Goal: Transaction & Acquisition: Purchase product/service

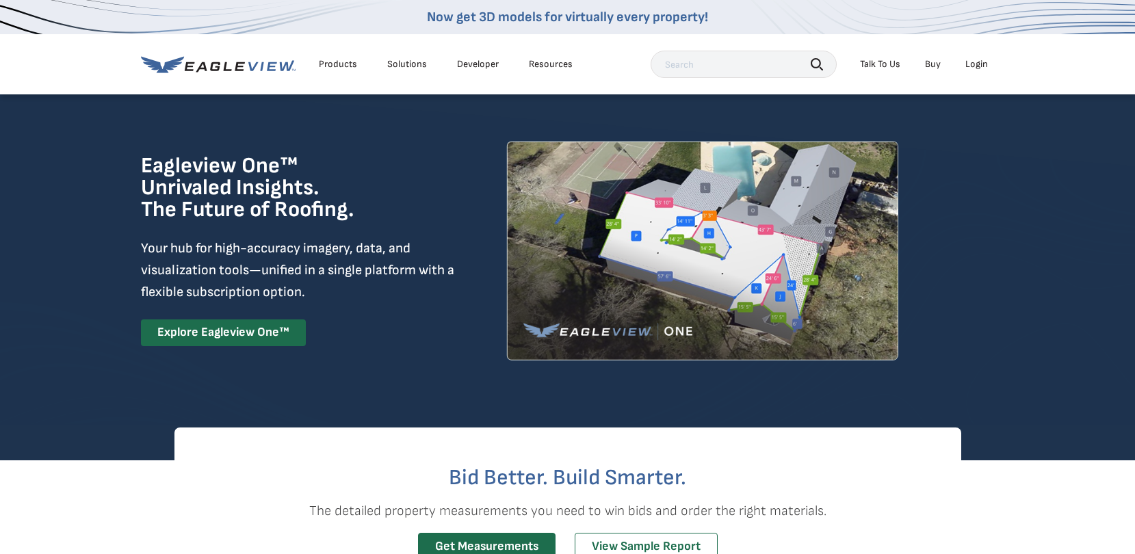
click at [972, 63] on div "Login" at bounding box center [976, 64] width 23 height 12
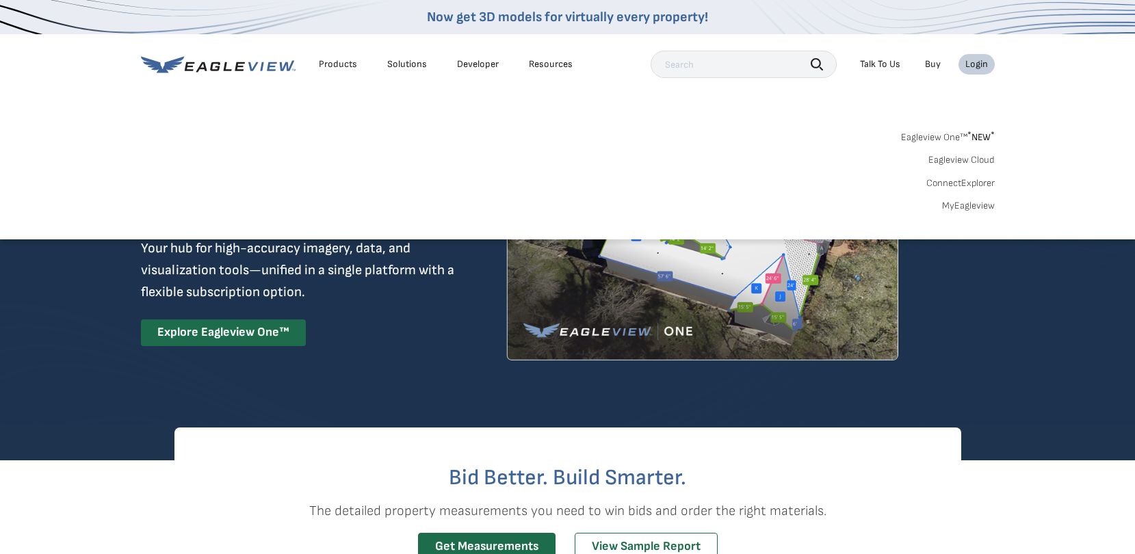
click at [972, 63] on div "Login" at bounding box center [976, 64] width 23 height 12
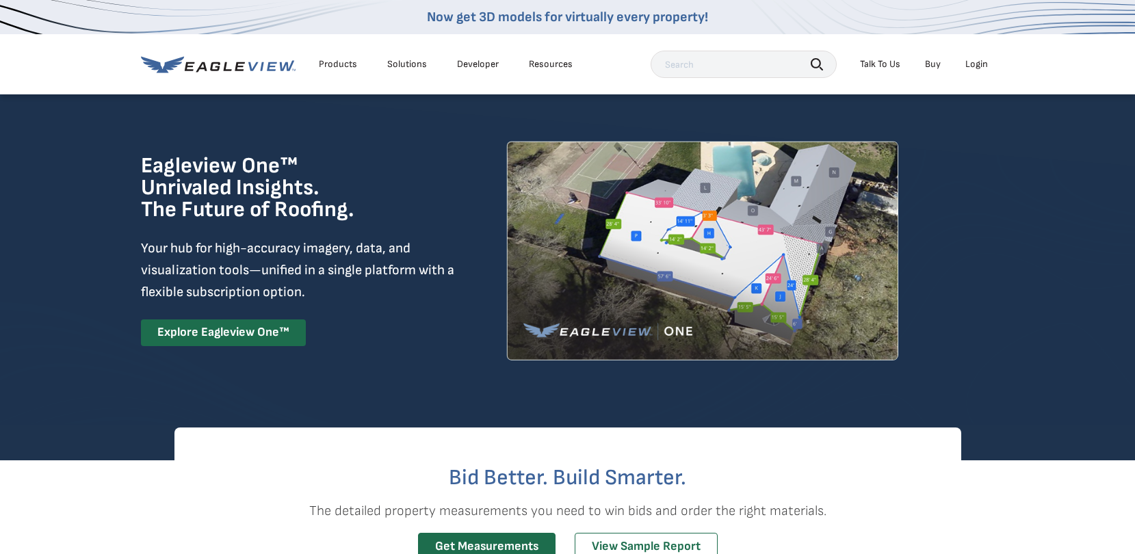
click at [972, 63] on div "Login" at bounding box center [976, 64] width 23 height 12
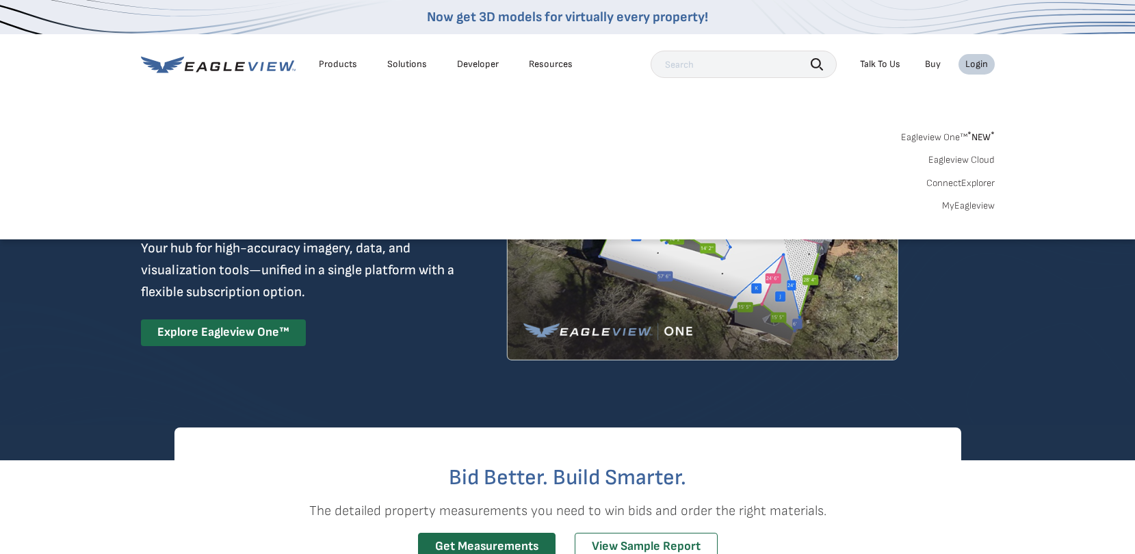
click at [961, 203] on link "MyEagleview" at bounding box center [968, 206] width 53 height 12
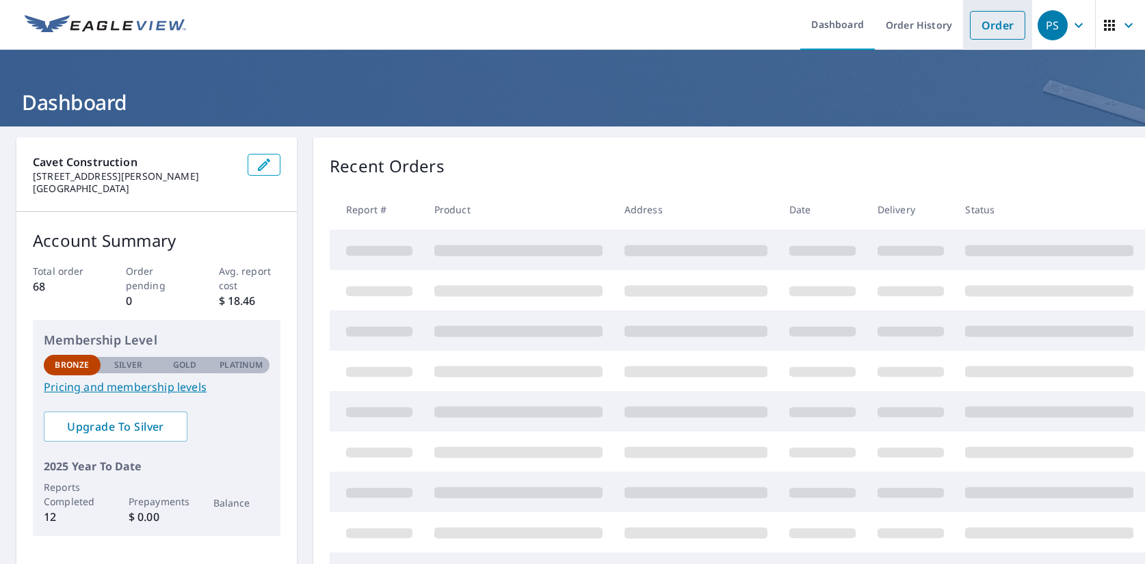
click at [982, 31] on link "Order" at bounding box center [997, 25] width 55 height 29
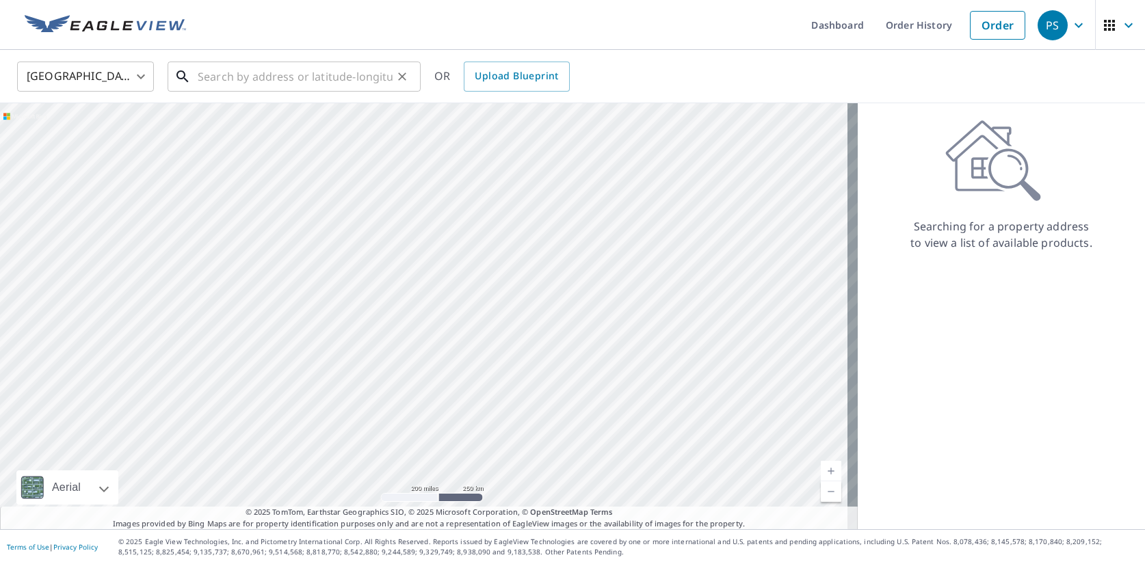
click at [372, 80] on input "text" at bounding box center [295, 76] width 195 height 38
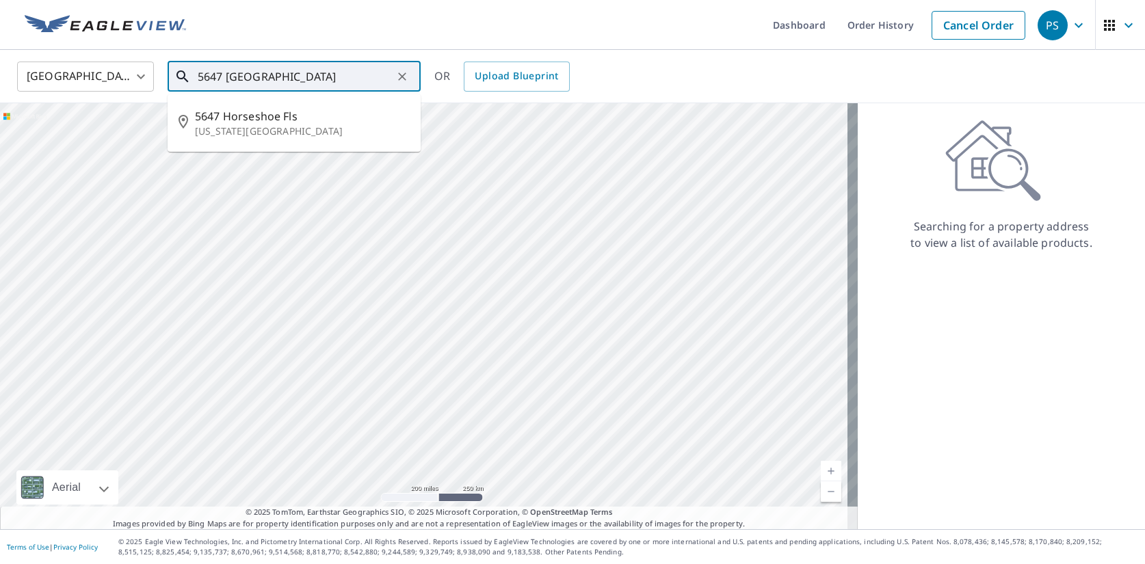
type input "5647 [GEOGRAPHIC_DATA]"
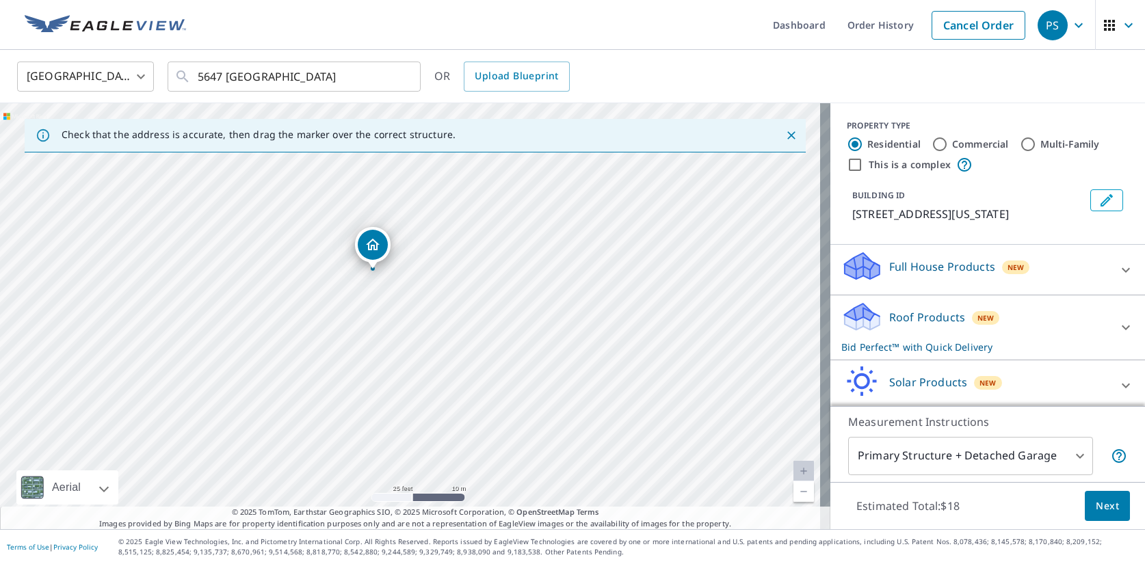
drag, startPoint x: 439, startPoint y: 270, endPoint x: 433, endPoint y: 402, distance: 131.5
click at [433, 402] on div "[STREET_ADDRESS][US_STATE]" at bounding box center [415, 316] width 831 height 426
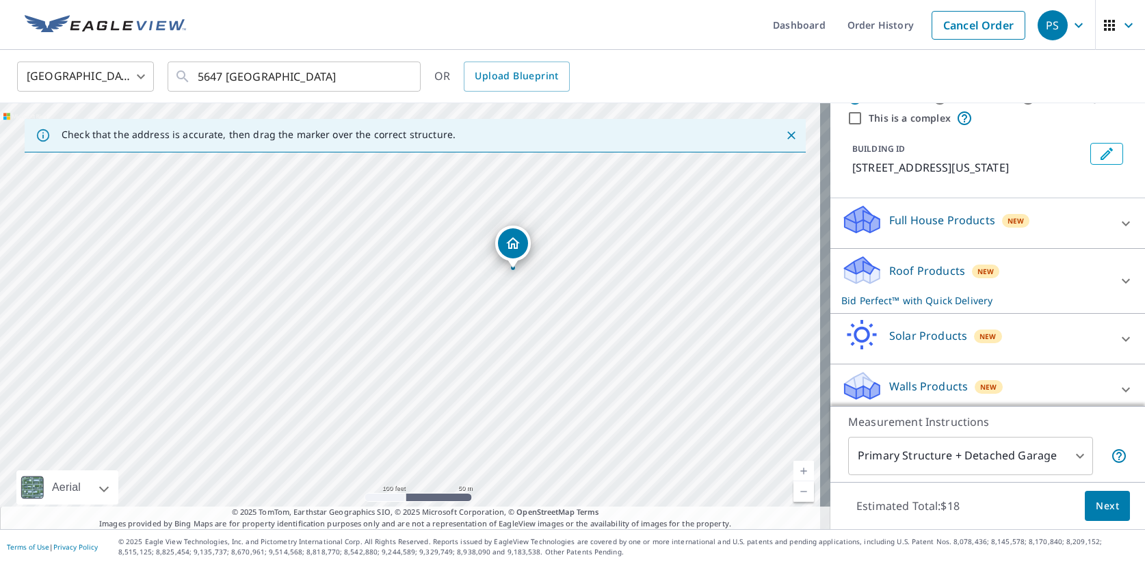
scroll to position [72, 0]
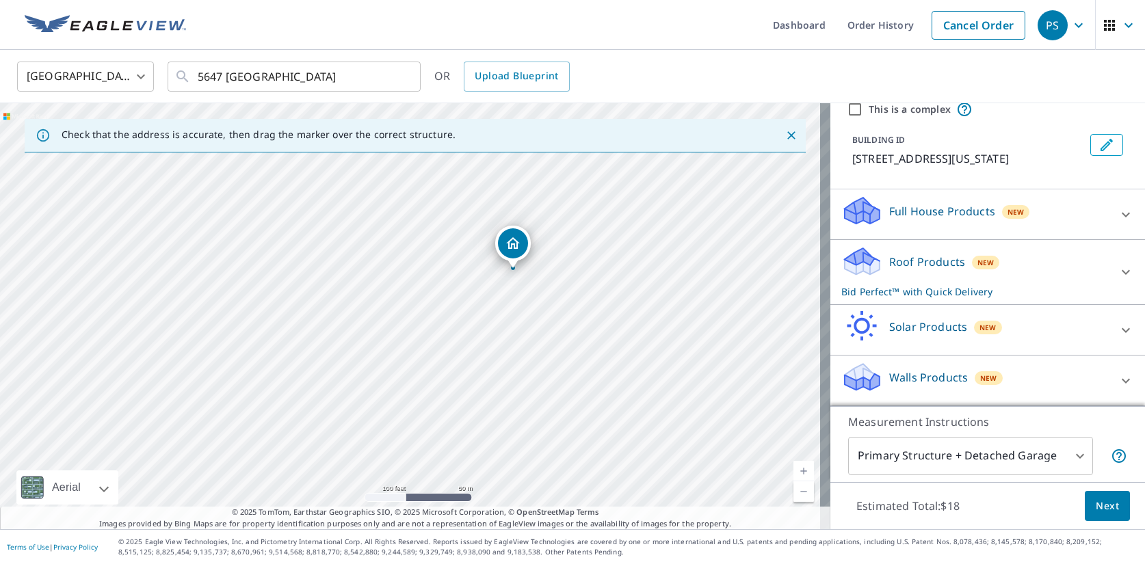
click at [1096, 501] on span "Next" at bounding box center [1107, 506] width 23 height 17
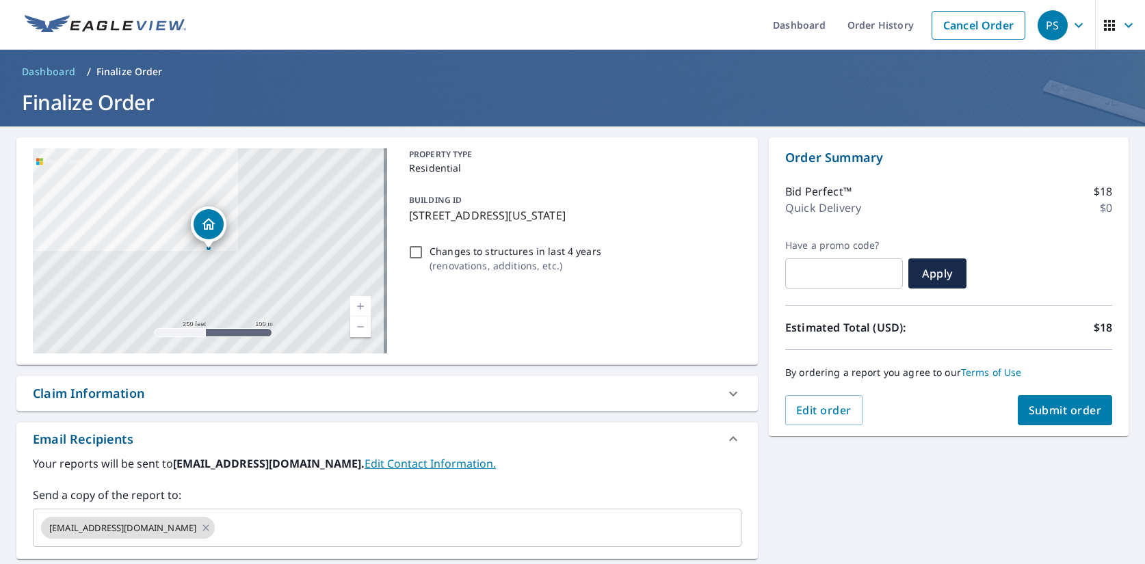
click at [1076, 407] on span "Submit order" at bounding box center [1065, 410] width 73 height 15
